Goal: Task Accomplishment & Management: Use online tool/utility

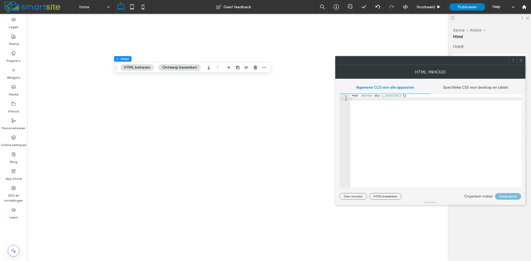
click at [522, 61] on icon at bounding box center [521, 60] width 4 height 4
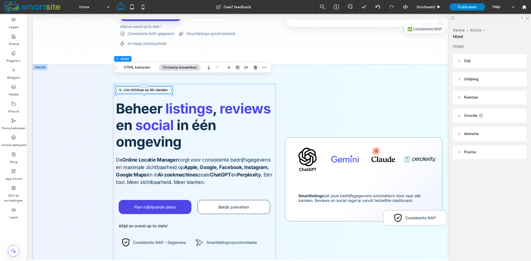
click at [529, 18] on div at bounding box center [489, 18] width 82 height 9
click at [528, 19] on icon at bounding box center [527, 18] width 4 height 4
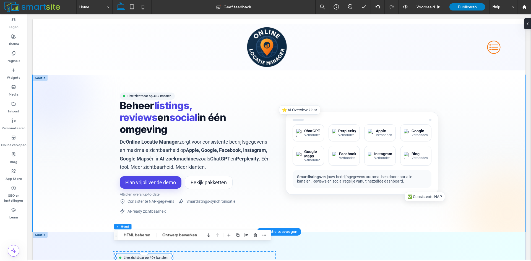
click at [41, 82] on section "Live zichtbaar op 40+ kanalen Beheer listings, reviews en social in één omgevin…" at bounding box center [279, 153] width 493 height 157
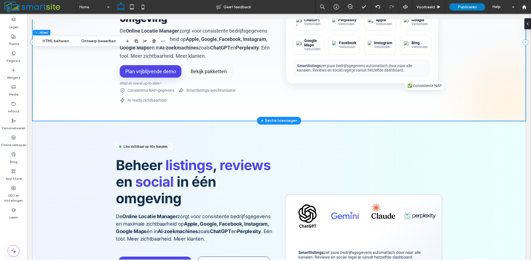
scroll to position [55, 0]
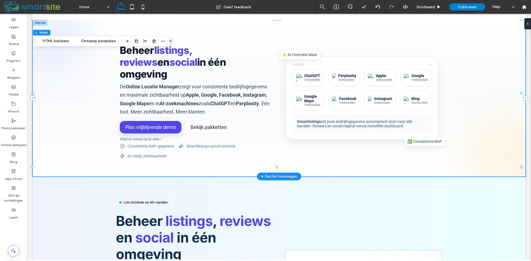
click at [55, 80] on section "Live zichtbaar op 40+ kanalen Beheer listings, reviews en social in één omgevin…" at bounding box center [279, 98] width 493 height 157
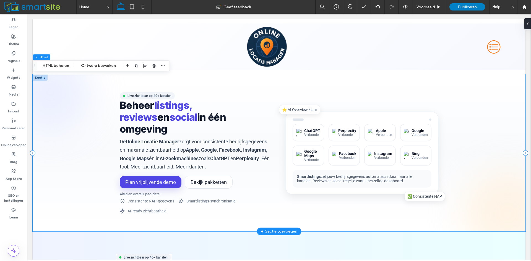
scroll to position [0, 0]
click at [42, 82] on section "Live zichtbaar op 40+ kanalen Beheer listings, reviews en social in één omgevin…" at bounding box center [279, 153] width 493 height 157
click at [155, 66] on use "button" at bounding box center [153, 66] width 3 height 4
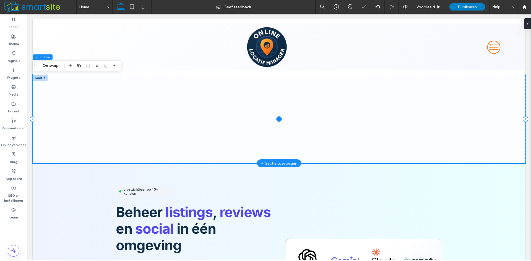
click at [59, 121] on span at bounding box center [279, 119] width 493 height 88
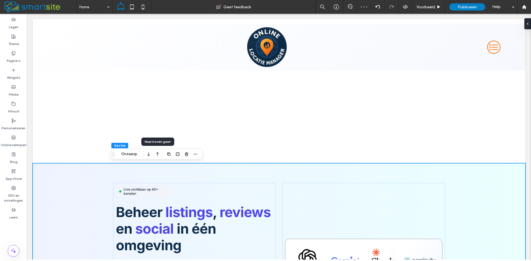
click at [155, 154] on icon "button" at bounding box center [157, 154] width 7 height 10
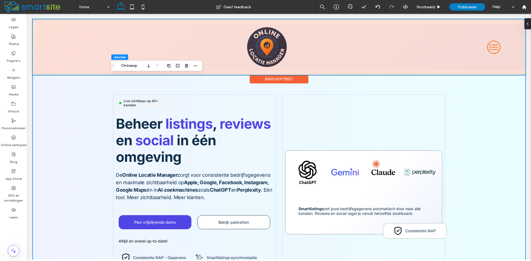
click at [264, 52] on div at bounding box center [279, 47] width 493 height 56
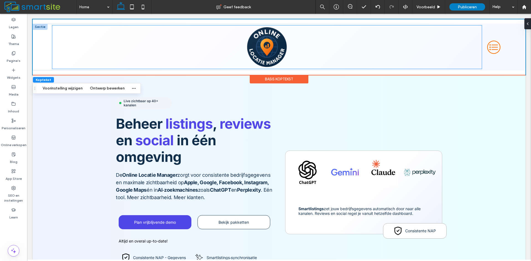
click at [222, 53] on div at bounding box center [266, 46] width 429 height 43
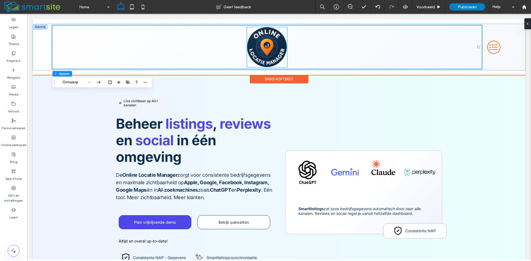
click at [270, 52] on img at bounding box center [267, 47] width 40 height 40
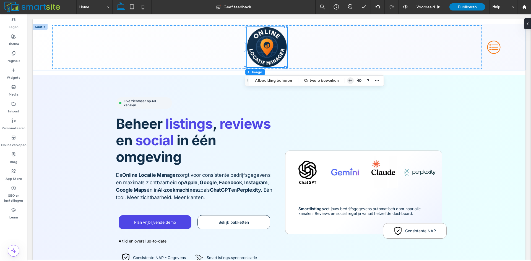
click at [349, 80] on icon "button" at bounding box center [350, 80] width 4 height 4
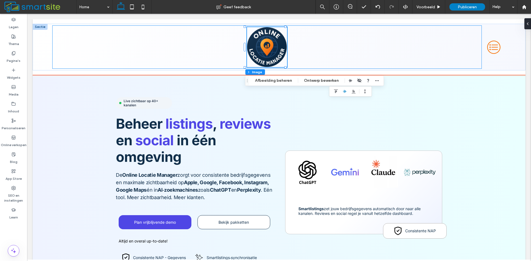
click at [472, 62] on div at bounding box center [266, 46] width 429 height 43
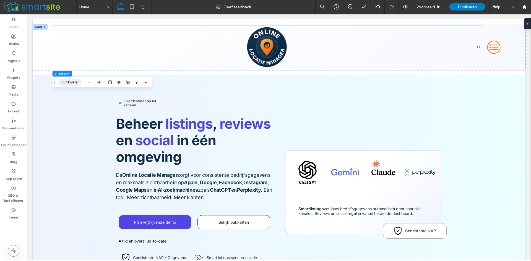
click at [70, 81] on button "Ontwerp" at bounding box center [70, 82] width 23 height 7
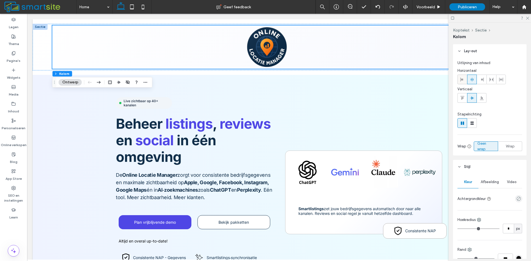
click at [465, 82] on div at bounding box center [461, 79] width 9 height 9
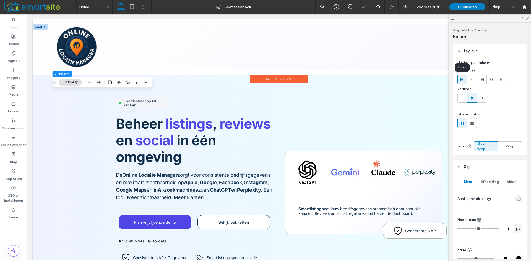
click at [302, 53] on div at bounding box center [266, 46] width 429 height 43
click at [242, 64] on div at bounding box center [266, 46] width 429 height 43
click at [252, 59] on div at bounding box center [266, 46] width 429 height 43
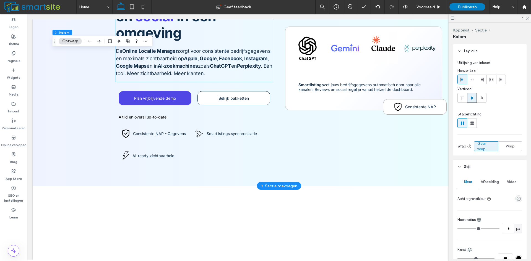
scroll to position [221, 0]
